Goal: Information Seeking & Learning: Check status

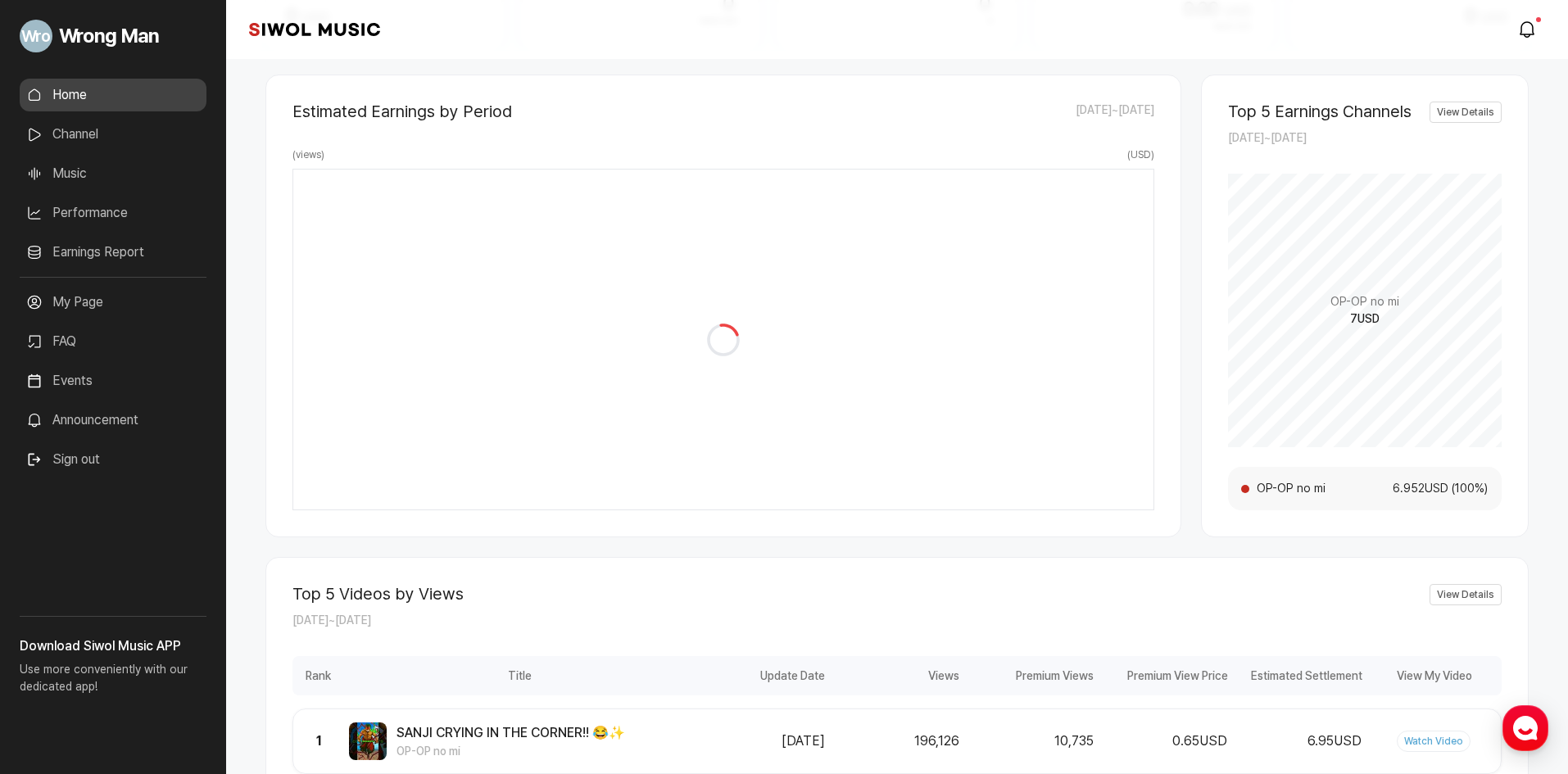
scroll to position [425, 0]
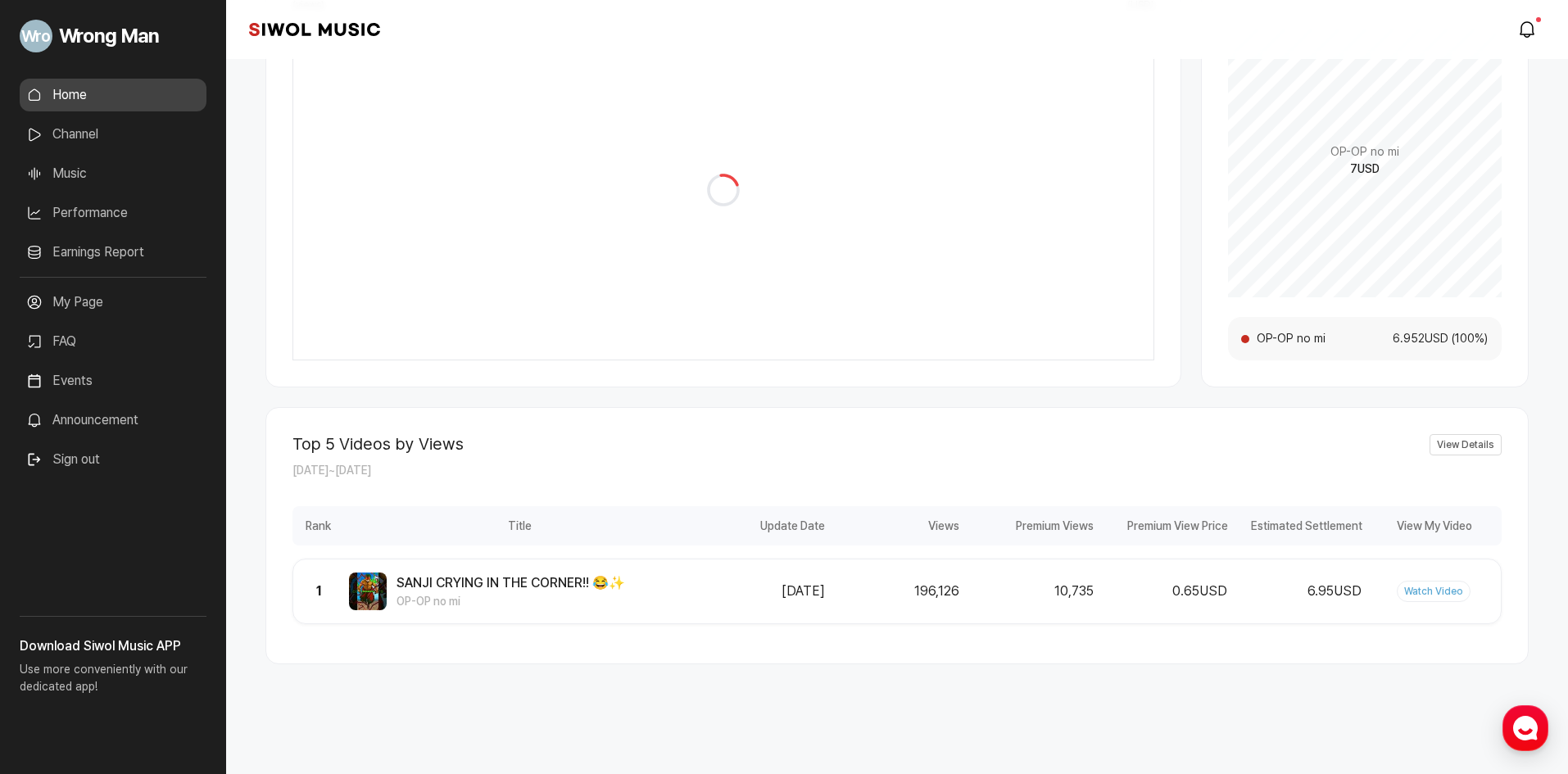
click at [98, 305] on link "My Page" at bounding box center [113, 302] width 186 height 33
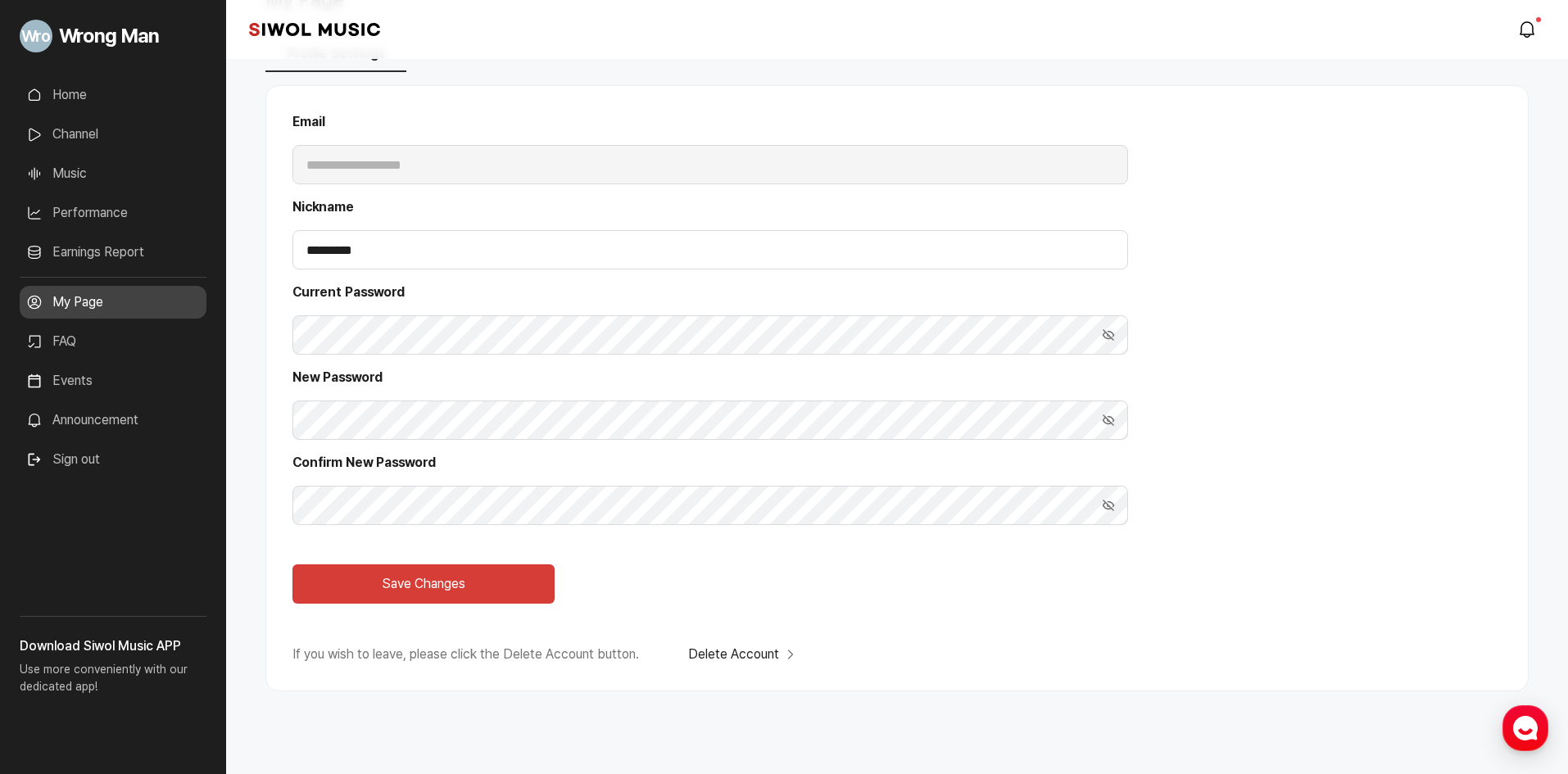
scroll to position [94, 0]
click at [1093, 331] on button "Show Password" at bounding box center [1108, 334] width 40 height 40
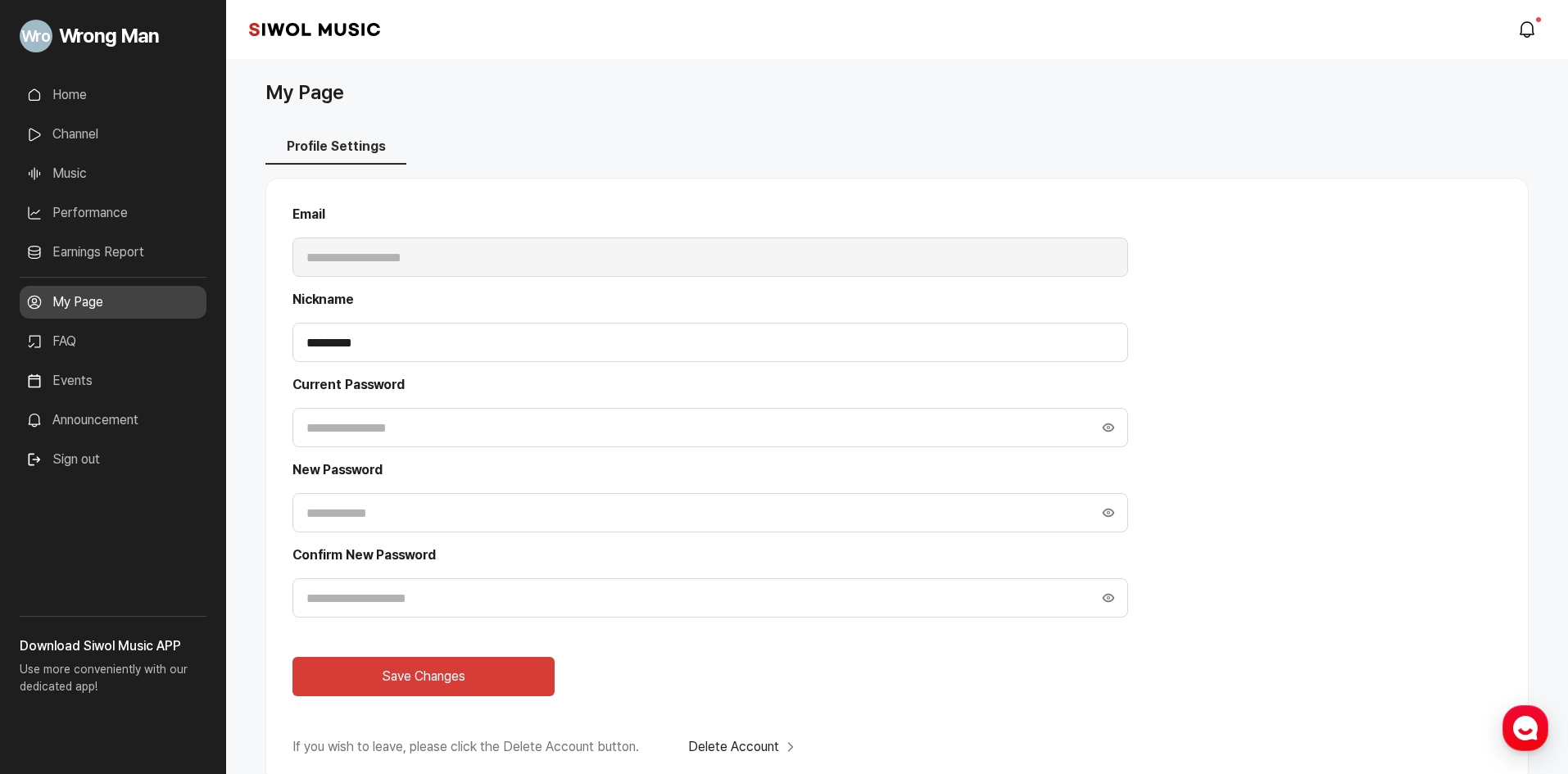
scroll to position [0, 0]
click at [831, 431] on input "text" at bounding box center [710, 428] width 835 height 40
type input "****"
click at [148, 204] on link "Performance" at bounding box center [113, 213] width 186 height 33
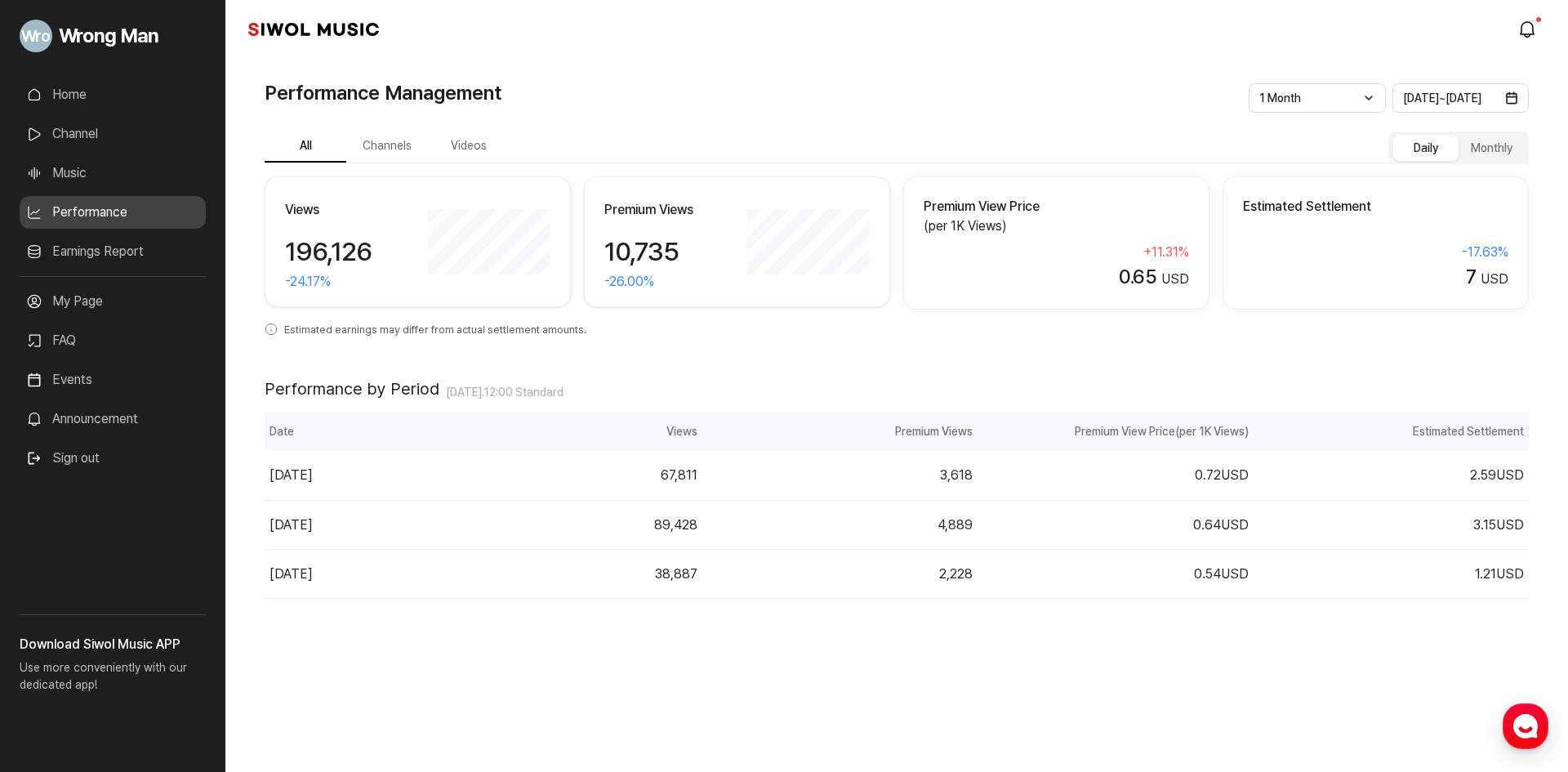
click at [138, 249] on link "Earnings Report" at bounding box center [113, 251] width 186 height 33
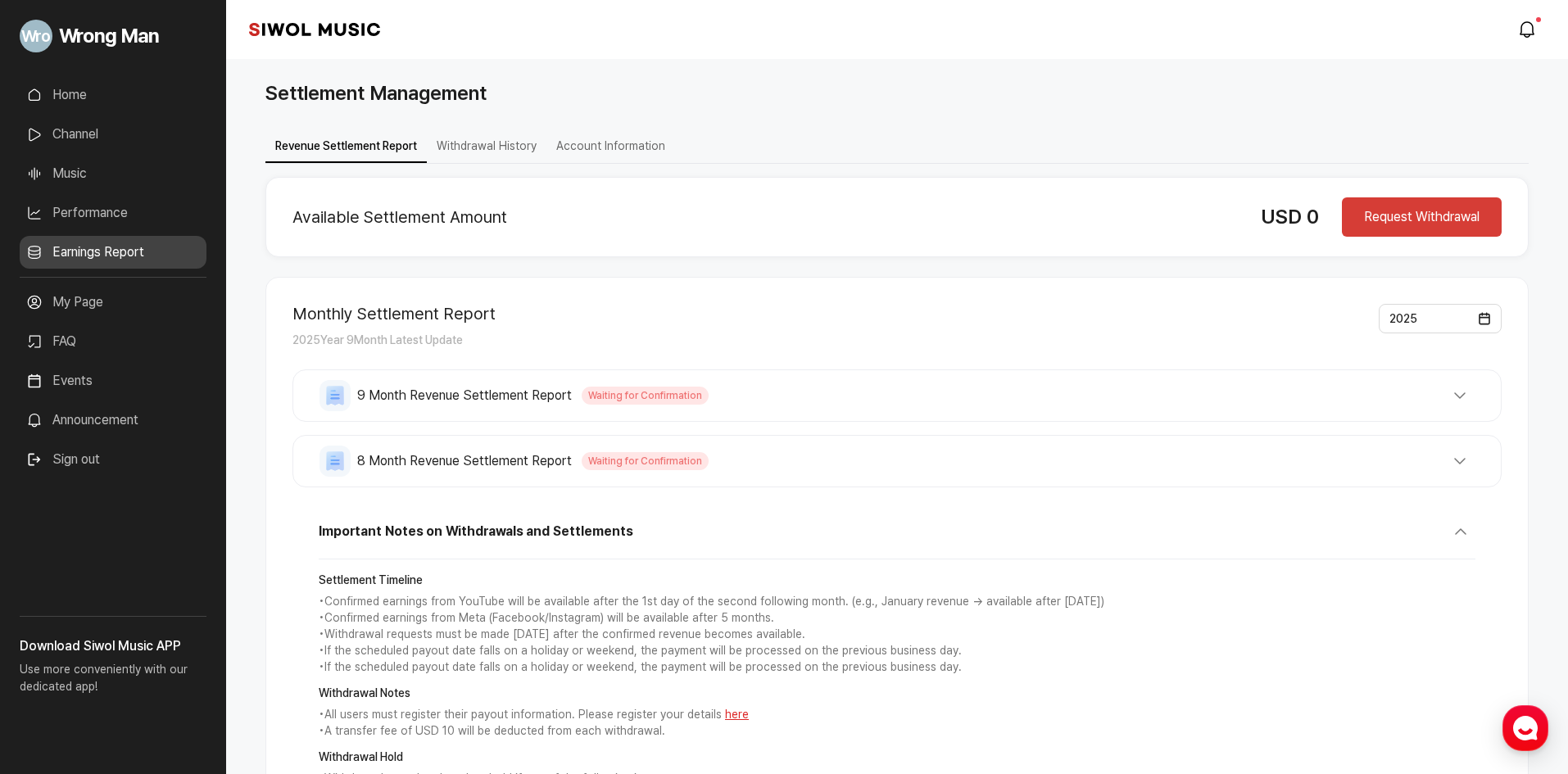
click at [493, 217] on h2 "Available Settlement Amount" at bounding box center [764, 217] width 942 height 20
click at [593, 140] on button "Account Information" at bounding box center [610, 147] width 129 height 32
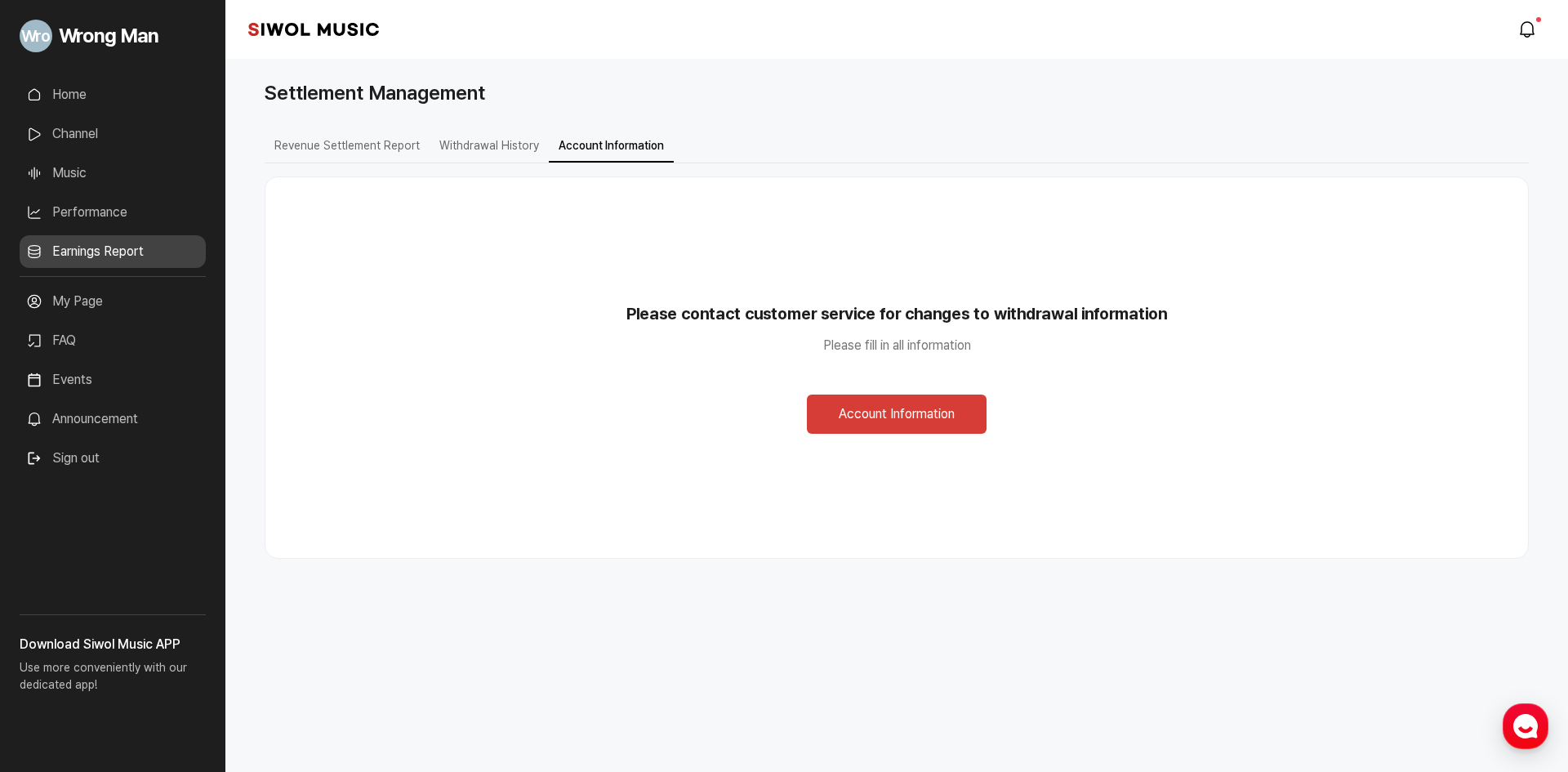
click at [106, 95] on link "Home" at bounding box center [113, 94] width 186 height 33
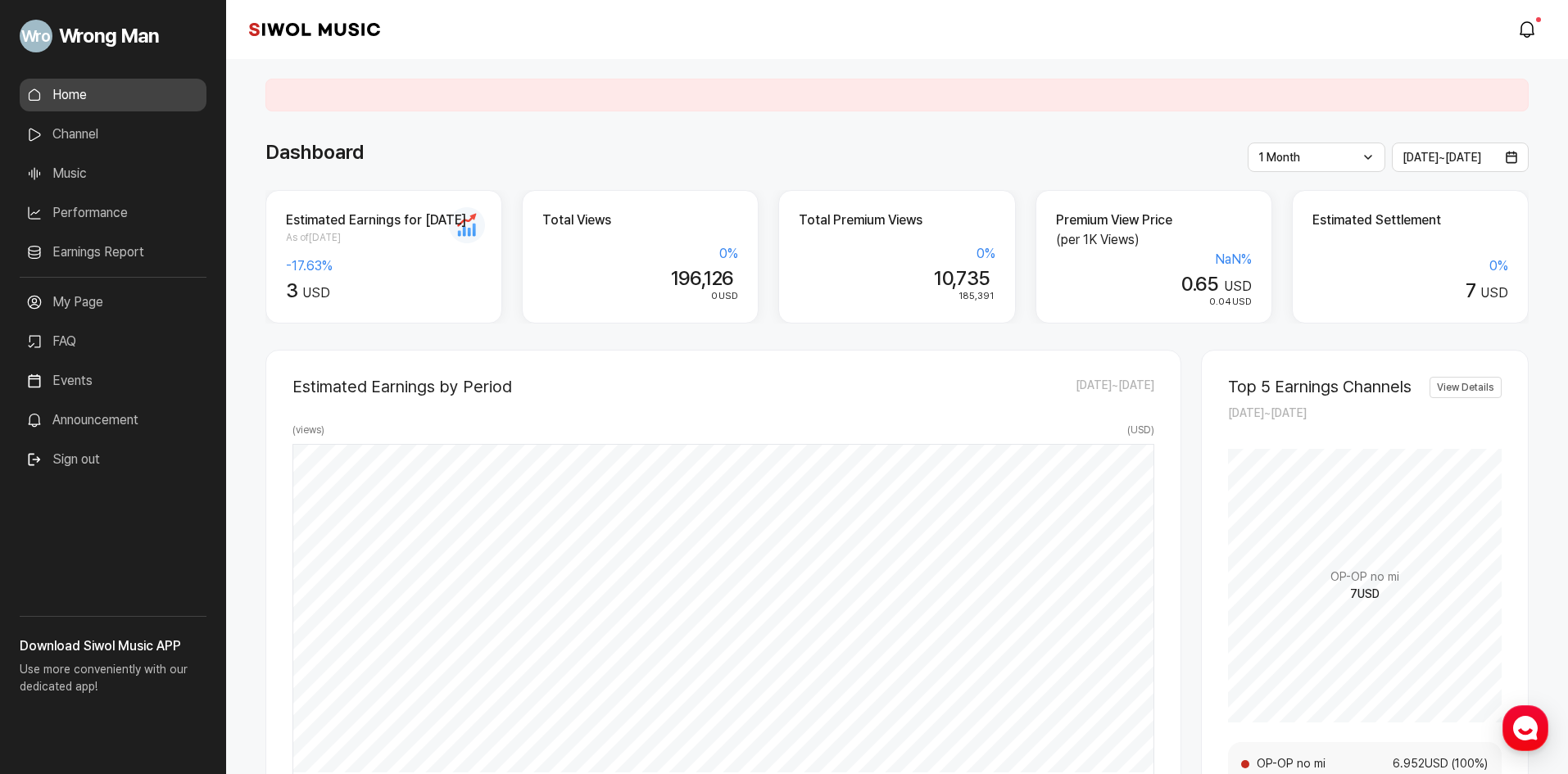
click at [103, 131] on link "Channel" at bounding box center [113, 134] width 186 height 33
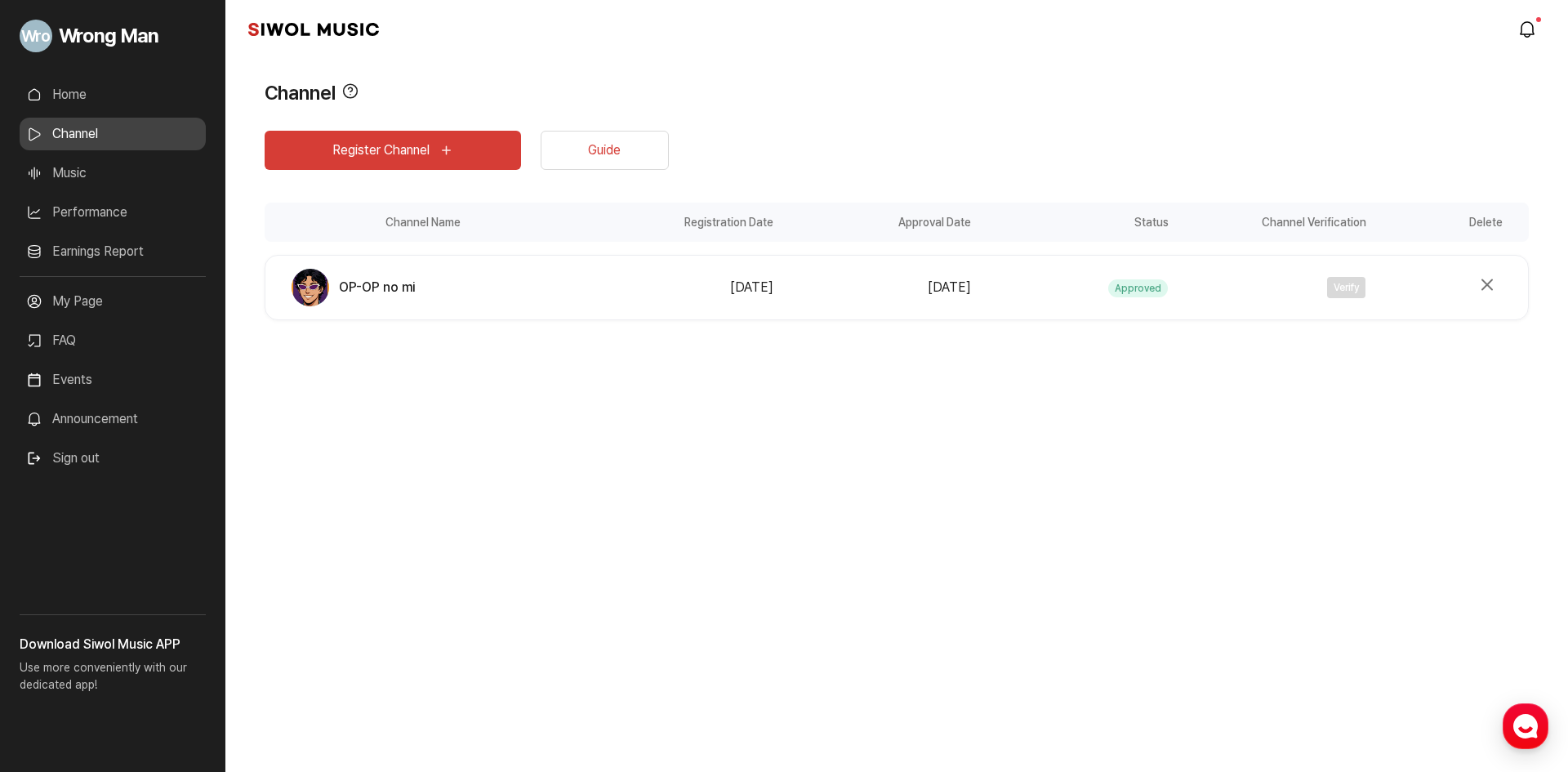
click at [99, 98] on link "Home" at bounding box center [113, 94] width 186 height 33
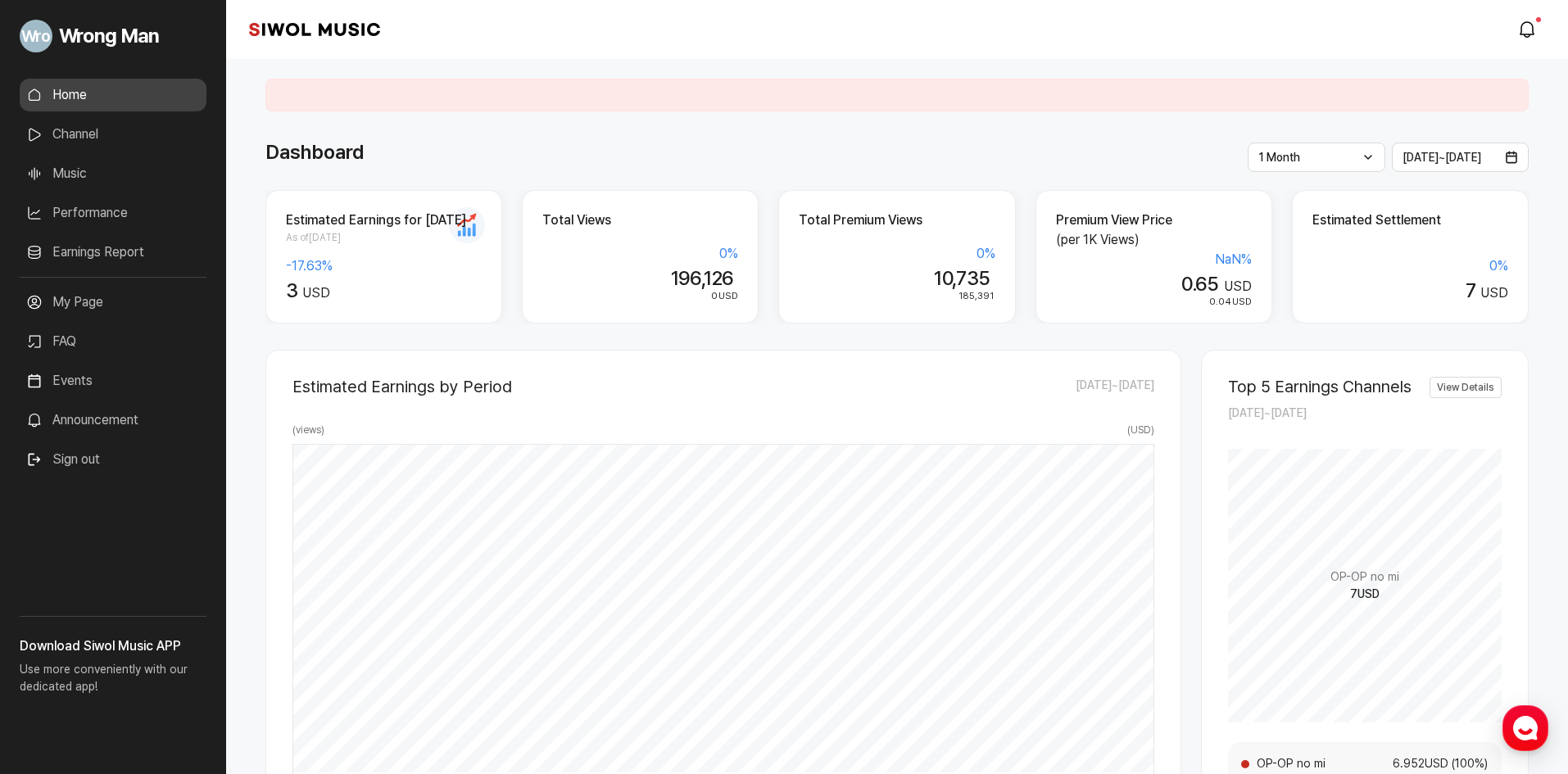
click at [437, 251] on div "Estimated Earnings for [DATE] As of [DATE] -17.63 % 3 USD" at bounding box center [383, 257] width 236 height 134
click at [462, 227] on h2 "Estimated Earnings for [DATE]" at bounding box center [384, 220] width 196 height 20
click at [290, 287] on span "3" at bounding box center [292, 290] width 11 height 24
click at [435, 272] on div "-17.63 %" at bounding box center [384, 266] width 196 height 20
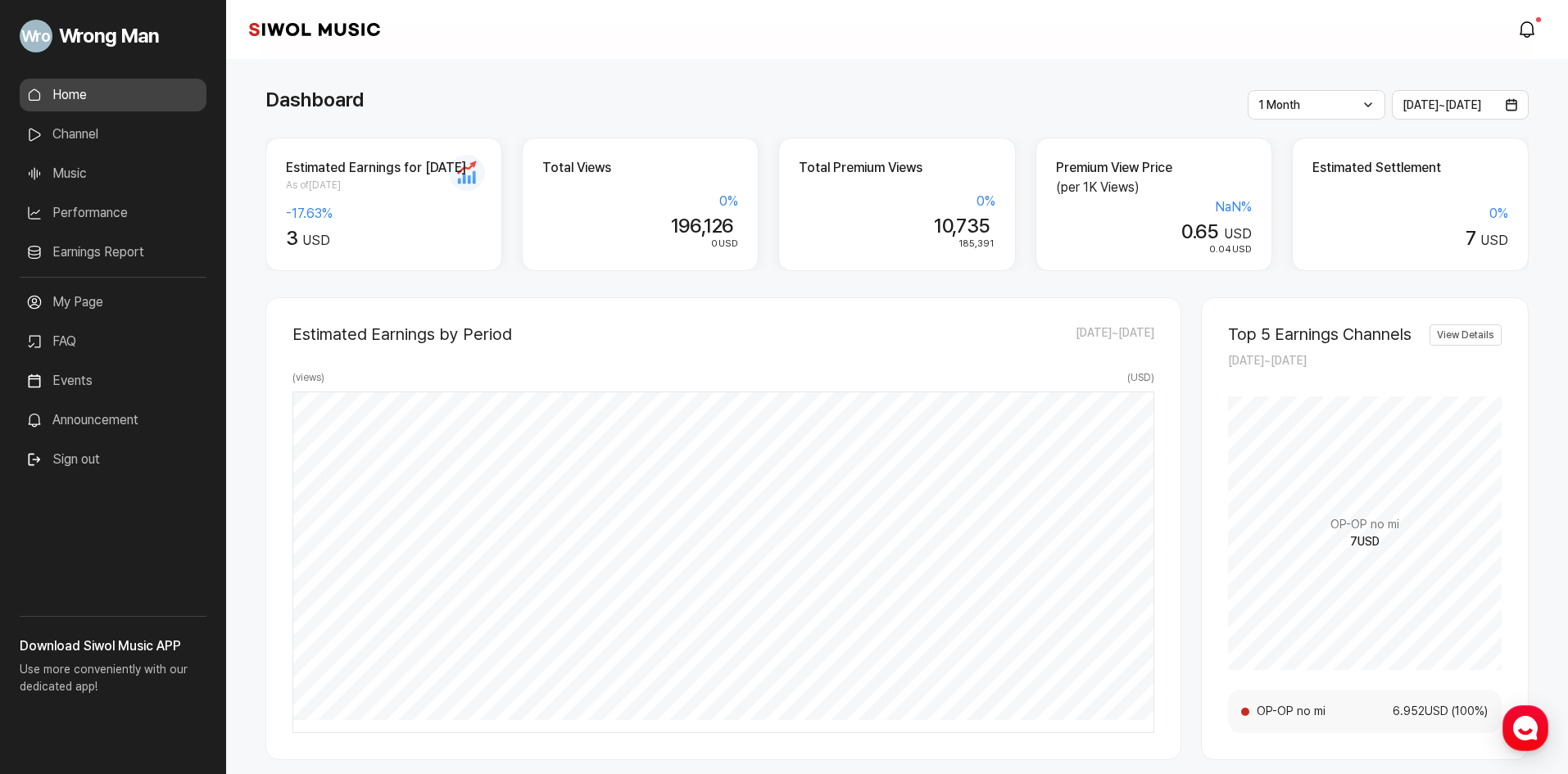
scroll to position [82, 0]
